Goal: Task Accomplishment & Management: Complete application form

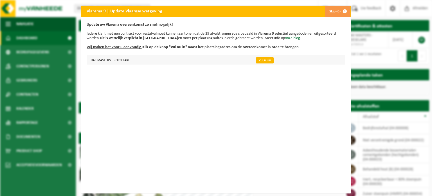
click at [256, 62] on link "Vul nu in" at bounding box center [265, 60] width 18 height 6
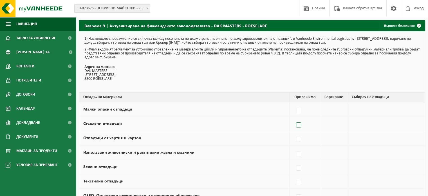
click at [303, 125] on label at bounding box center [299, 125] width 8 height 8
click at [294, 118] on input "Стъклени отпадъци" at bounding box center [294, 118] width 0 height 0
checkbox input "true"
click at [353, 124] on font "Екологична логистика на Vanheede" at bounding box center [377, 123] width 59 height 4
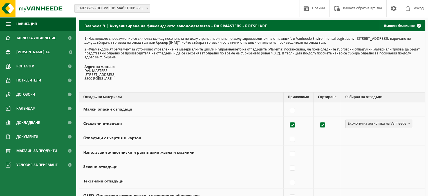
click at [353, 124] on font "Екологична логистика на Vanheede" at bounding box center [377, 123] width 59 height 4
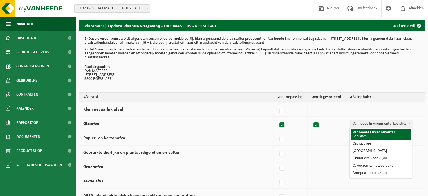
click at [392, 122] on span "Vanheede Environmental Logistics" at bounding box center [381, 124] width 62 height 8
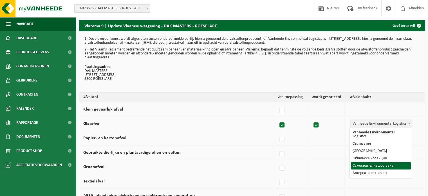
select select "Zelf aanlevering"
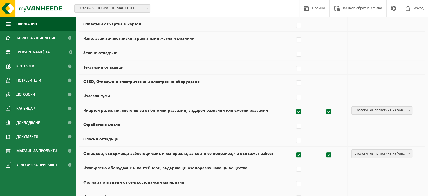
scroll to position [116, 0]
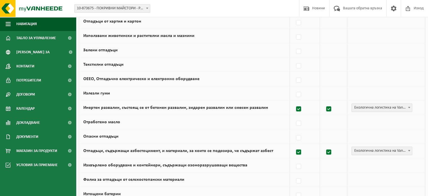
click at [362, 107] on font "Екологична логистика на Vanheede" at bounding box center [383, 107] width 59 height 4
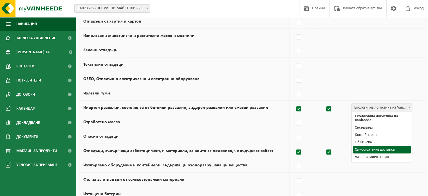
select select "Самостоятелна доставка"
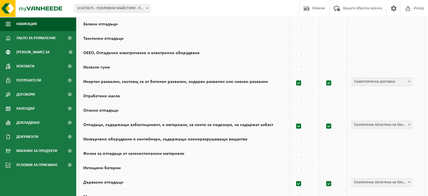
scroll to position [143, 0]
click at [365, 123] on font "Екологична логистика на Vanheede" at bounding box center [383, 124] width 59 height 4
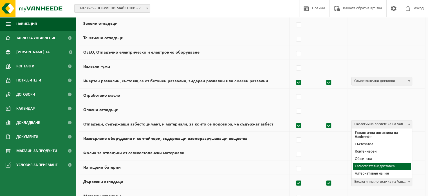
select select "Самостоятелна доставка"
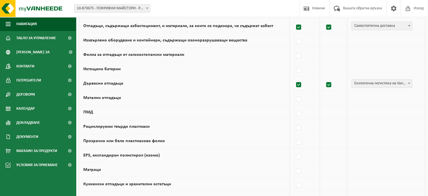
scroll to position [241, 0]
click at [374, 83] on font "Екологична логистика на Vanheede" at bounding box center [383, 83] width 59 height 4
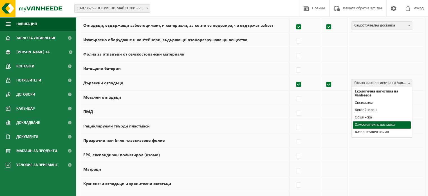
select select "Самостоятелна доставка"
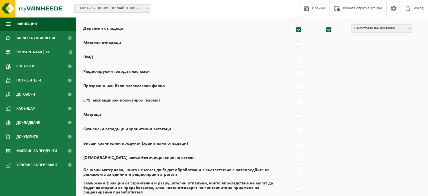
scroll to position [296, 0]
click at [300, 99] on label at bounding box center [299, 101] width 8 height 8
click at [294, 94] on input "EPS, експандиран полистирол (изомо)" at bounding box center [294, 94] width 0 height 0
checkbox input "true"
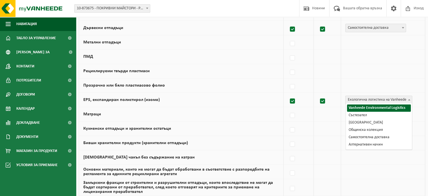
click at [351, 98] on font "Екологична логистика на Vanheede" at bounding box center [377, 99] width 59 height 4
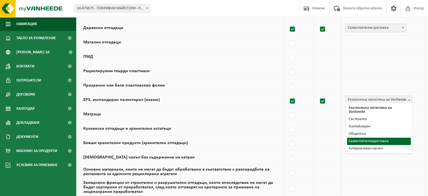
select select "Самостоятелна доставка"
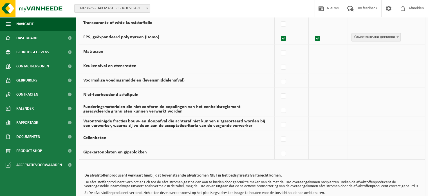
scroll to position [359, 0]
click at [286, 108] on label at bounding box center [284, 110] width 8 height 8
click at [279, 103] on input "Funderingsmaterialen die niet conform de bepalingen van het eenheidsreglement g…" at bounding box center [278, 103] width 0 height 0
checkbox input "true"
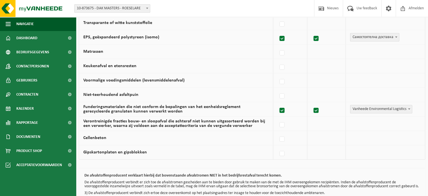
click at [384, 108] on span "Vanheede Environmental Logistics" at bounding box center [381, 109] width 62 height 8
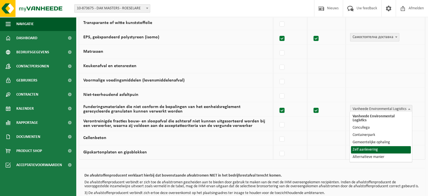
select select "Zelf aanlevering"
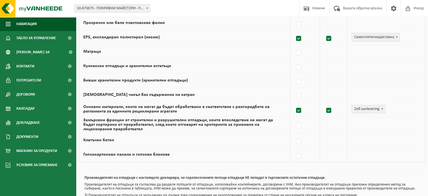
click at [299, 108] on label at bounding box center [299, 110] width 8 height 8
click at [294, 103] on input "Основни материали, които не могат да бъдат обработвани в съответствие с разпоре…" at bounding box center [294, 103] width 0 height 0
checkbox input "false"
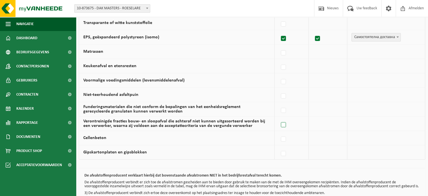
click at [284, 120] on label at bounding box center [284, 124] width 8 height 8
click at [279, 118] on input "Verontreinigde fracties bouw- en sloopafval die achteraf niet kunnen uitgesorte…" at bounding box center [278, 117] width 0 height 0
checkbox input "true"
click at [359, 121] on span "Vanheede Environmental Logistics" at bounding box center [381, 123] width 62 height 8
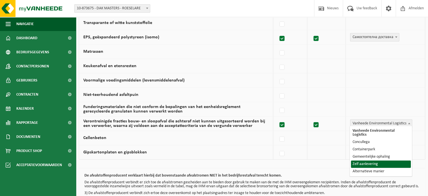
select select "Zelf aanlevering"
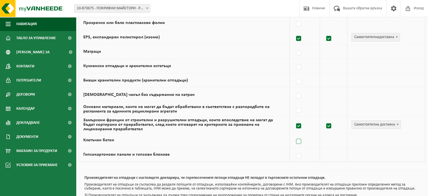
click at [298, 137] on label at bounding box center [299, 141] width 8 height 8
click at [294, 134] on input "Клетъчен бетон" at bounding box center [294, 134] width 0 height 0
checkbox input "true"
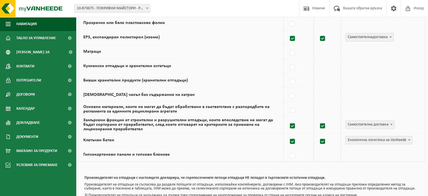
click at [366, 138] on font "Екологична логистика на Vanheede" at bounding box center [377, 140] width 59 height 4
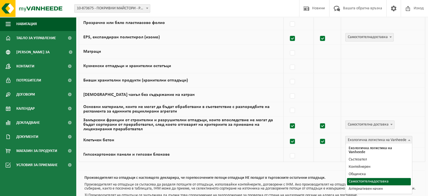
select select "Самостоятелна доставка"
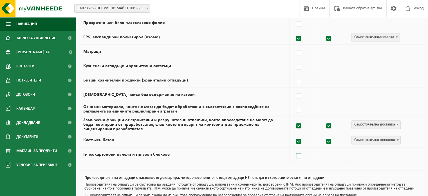
click at [299, 152] on label at bounding box center [299, 155] width 8 height 8
click at [294, 149] on input "Гипсокартонови панели и гипсови блокове" at bounding box center [294, 148] width 0 height 0
checkbox input "true"
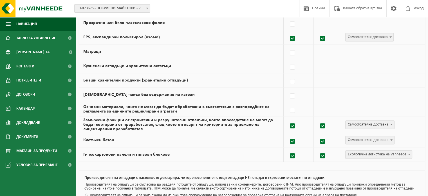
click at [348, 154] on span "Екологична логистика на Vanheede" at bounding box center [378, 154] width 66 height 8
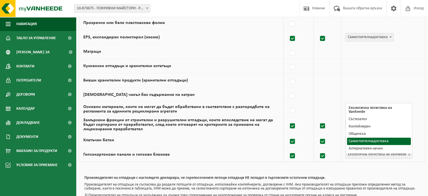
select select "Самостоятелна доставка"
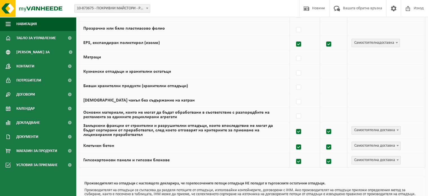
scroll to position [393, 0]
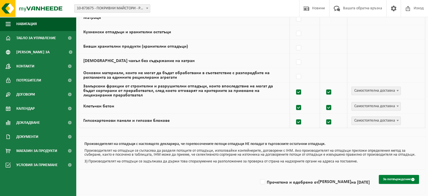
click at [383, 178] on font "За потвърждение" at bounding box center [397, 179] width 28 height 4
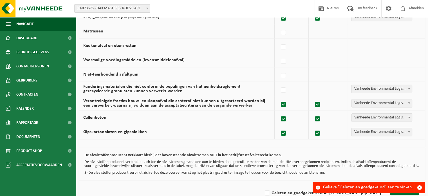
scroll to position [394, 0]
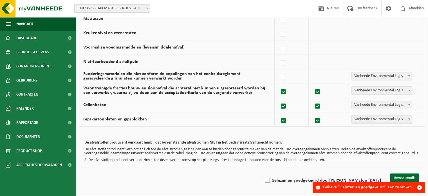
click at [264, 180] on label "Gelezen en goedgekeurd door MARIN YORDANOV op 30/08/25" at bounding box center [322, 180] width 117 height 8
click at [262, 173] on input "Gelezen en goedgekeurd door MARIN YORDANOV op 30/08/25" at bounding box center [262, 173] width 0 height 0
checkbox input "true"
click at [406, 177] on button "Bevestigen" at bounding box center [404, 177] width 29 height 9
